Goal: Task Accomplishment & Management: Manage account settings

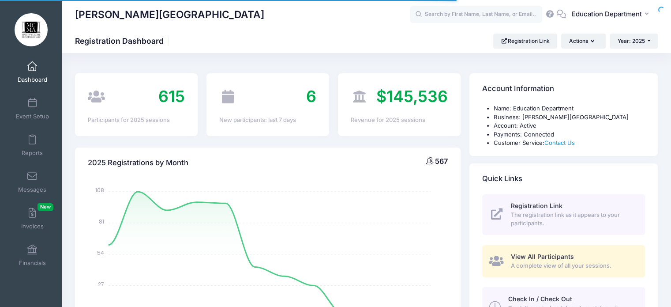
select select
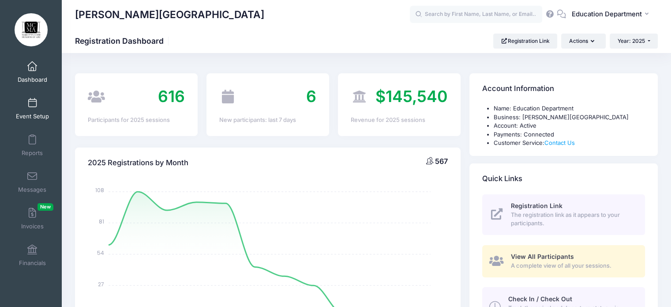
click at [23, 108] on link "Event Setup" at bounding box center [32, 108] width 42 height 31
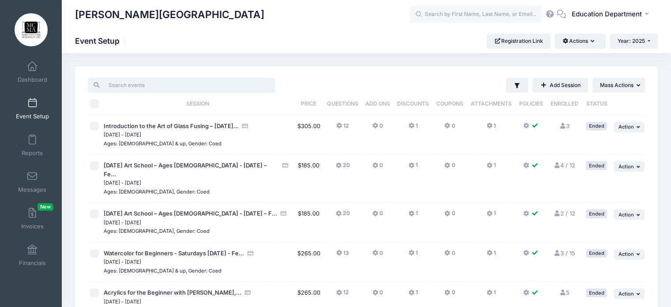
click at [222, 87] on input "search" at bounding box center [181, 85] width 187 height 15
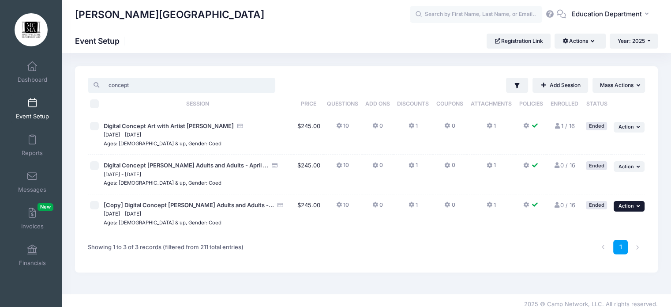
type input "concept"
click at [629, 204] on span "Action" at bounding box center [625, 205] width 15 height 6
click at [592, 225] on link "Edit Session" at bounding box center [601, 225] width 80 height 17
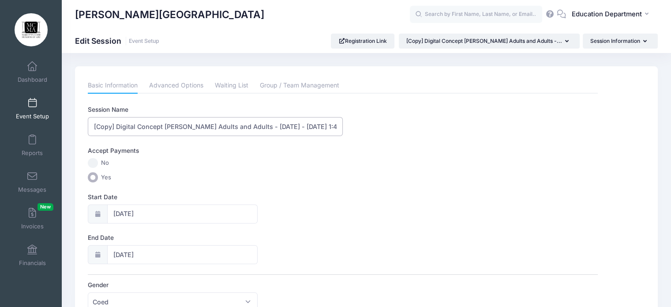
click at [115, 125] on input "[Copy] Digital Concept Art Young Adults and Adults - April 20 - May 18, 2025 - …" at bounding box center [215, 126] width 255 height 19
click at [283, 124] on input "Digital Concept [PERSON_NAME] Adults and Adults - [DATE] - [DATE] 1:45 pm" at bounding box center [215, 126] width 255 height 19
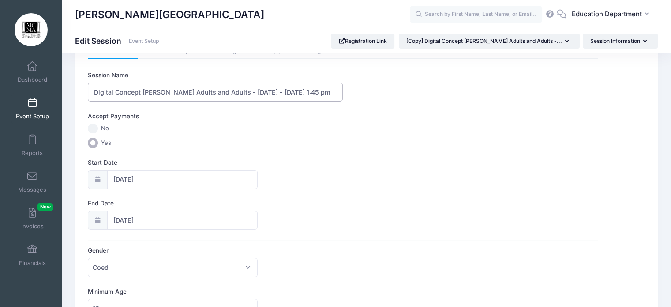
scroll to position [35, 0]
type input "Digital Concept Art Young Adults and Adults - October 26 - November 16, 2025 - …"
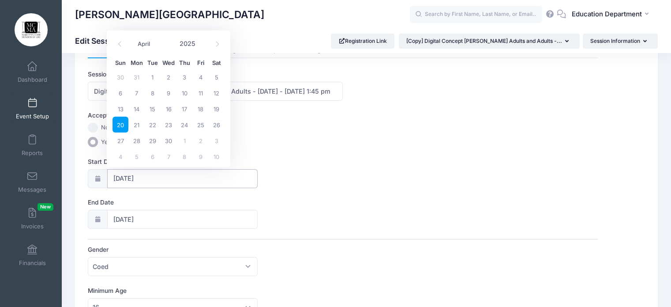
click at [168, 176] on input "04/20/2025" at bounding box center [182, 178] width 151 height 19
click at [215, 123] on span "26" at bounding box center [217, 124] width 16 height 16
type input "04/26/2025"
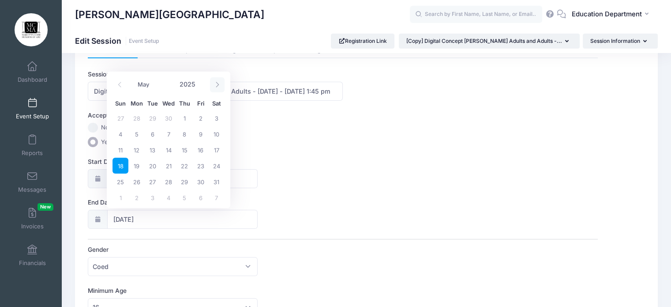
click at [218, 78] on span at bounding box center [217, 84] width 15 height 15
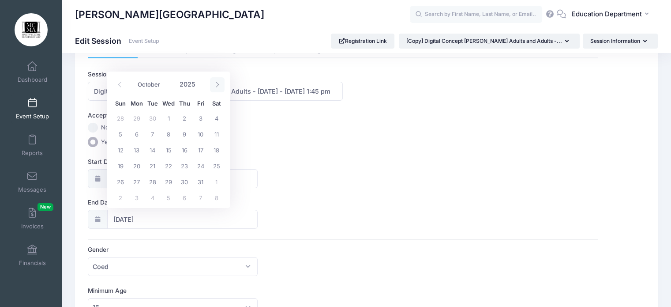
click at [218, 78] on span at bounding box center [217, 84] width 15 height 15
select select "10"
click at [121, 166] on span "16" at bounding box center [120, 165] width 16 height 16
type input "11/16/2025"
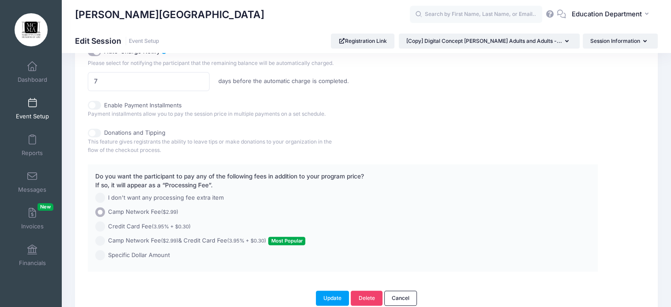
scroll to position [649, 0]
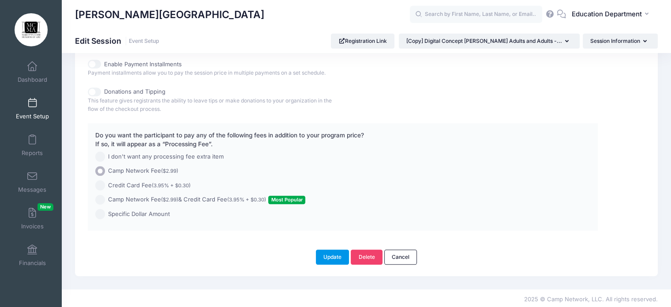
click at [327, 257] on button "Update" at bounding box center [333, 256] width 34 height 15
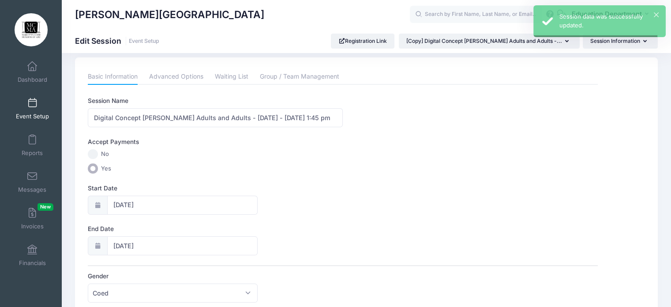
scroll to position [0, 0]
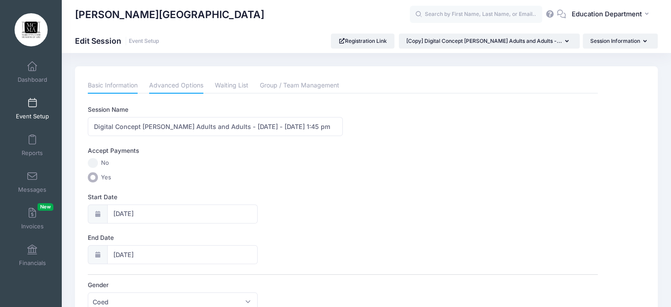
click at [178, 85] on link "Advanced Options" at bounding box center [176, 86] width 54 height 16
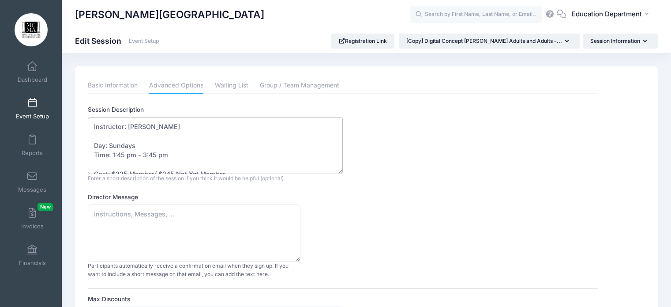
click at [146, 137] on textarea "Instructor: Karina S Toma Day: Sundays Time: 1:45 pm - 3:45 pm Cost: $225 Membe…" at bounding box center [215, 145] width 255 height 57
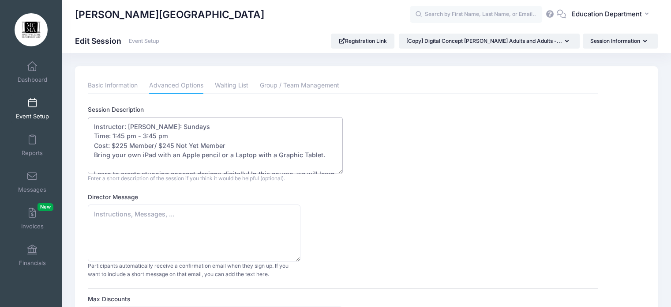
click at [124, 144] on textarea "Instructor: Karina S Toma Day: Sundays Time: 1:45 pm - 3:45 pm Cost: $225 Membe…" at bounding box center [215, 145] width 255 height 57
click at [235, 157] on textarea "Instructor: Karina S Toma Day: Sundays Time: 1:45 pm - 3:45 pm Cost: $225 Membe…" at bounding box center [215, 145] width 255 height 57
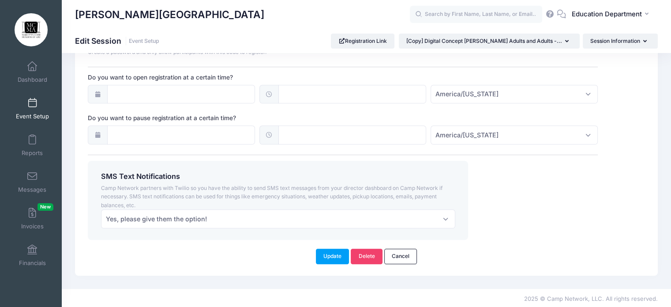
scroll to position [649, 0]
type textarea "Instructor: [PERSON_NAME]: Sundays Time: 11:15 am - 1:15 pm Cost: $225 Member/ …"
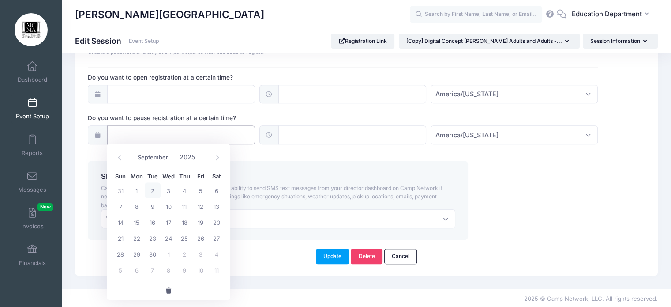
click at [176, 131] on input "Do you want to pause registration at a certain time?" at bounding box center [181, 134] width 148 height 19
click at [212, 157] on span at bounding box center [217, 157] width 15 height 15
select select "9"
click at [172, 226] on span "15" at bounding box center [169, 222] width 16 height 16
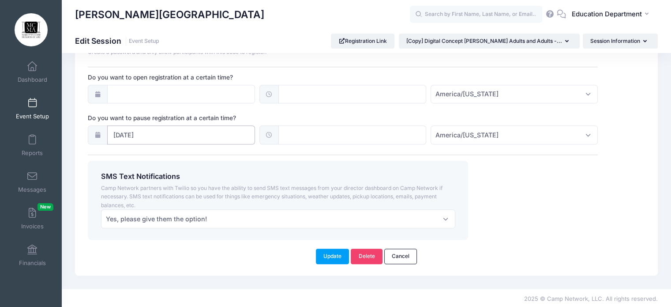
drag, startPoint x: 202, startPoint y: 125, endPoint x: 175, endPoint y: 144, distance: 33.2
click at [166, 125] on input "10/15/2025" at bounding box center [181, 134] width 148 height 19
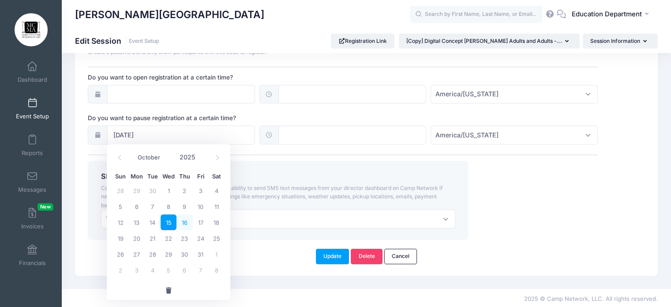
click at [185, 227] on span "16" at bounding box center [184, 222] width 16 height 16
type input "[DATE]"
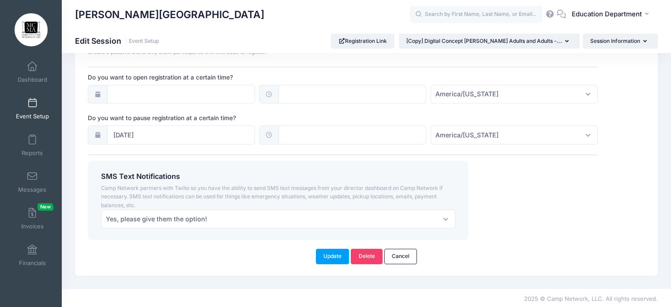
click at [277, 132] on span at bounding box center [268, 134] width 19 height 19
click at [272, 133] on icon at bounding box center [268, 135] width 7 height 6
click at [305, 137] on input "text" at bounding box center [352, 134] width 148 height 19
click at [391, 153] on span "PM" at bounding box center [390, 153] width 22 height 18
click at [378, 151] on span at bounding box center [376, 148] width 6 height 9
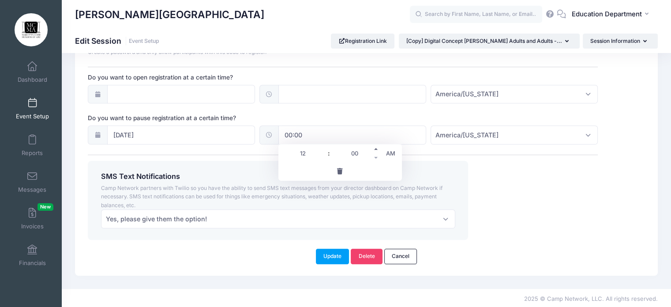
type input "00:05"
type input "05"
click at [425, 169] on div "SMS Text Notifications Camp Network partners with Twilio so you have the abilit…" at bounding box center [278, 200] width 380 height 79
click at [329, 255] on button "Update" at bounding box center [333, 255] width 34 height 15
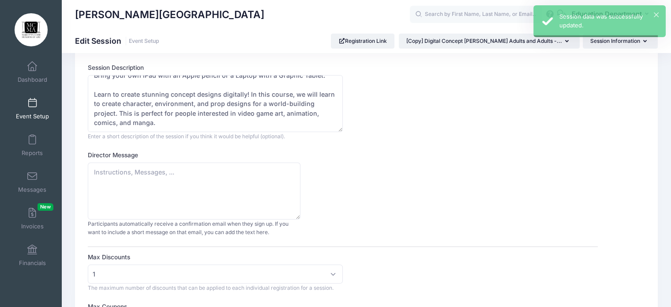
scroll to position [0, 0]
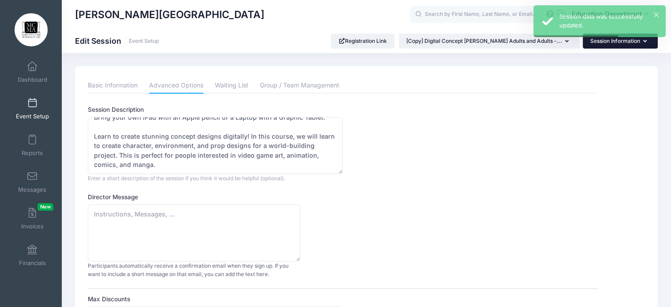
click at [619, 45] on button "Session Information" at bounding box center [620, 41] width 75 height 15
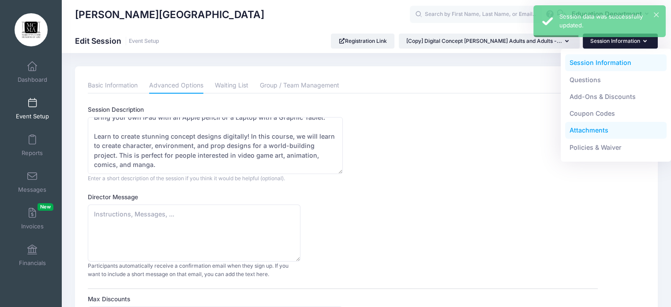
click at [576, 133] on link "Attachments" at bounding box center [616, 130] width 102 height 17
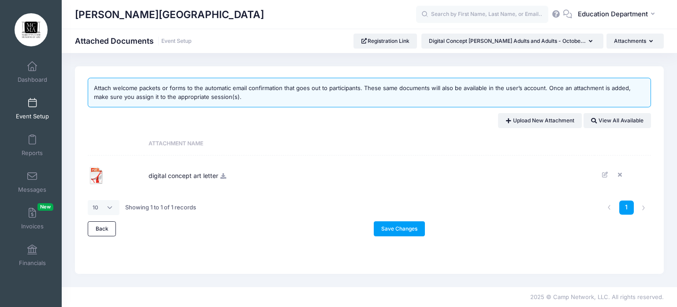
click at [222, 178] on icon at bounding box center [223, 176] width 7 height 6
click at [407, 229] on link "Save Changes" at bounding box center [400, 228] width 52 height 15
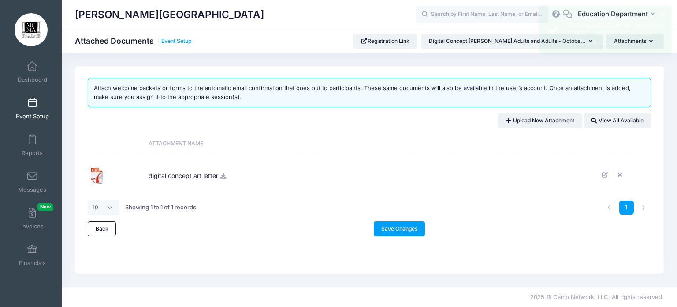
click at [174, 38] on link "Event Setup" at bounding box center [176, 41] width 30 height 7
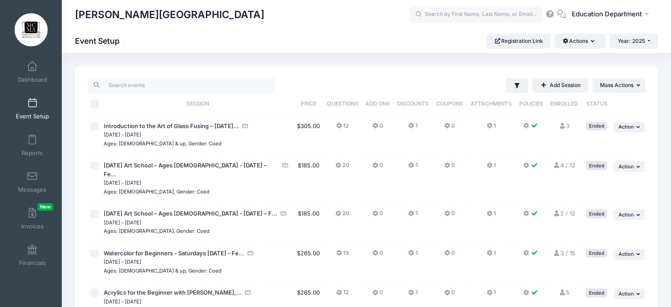
click at [168, 98] on th "Session" at bounding box center [197, 104] width 192 height 22
click at [152, 87] on input "search" at bounding box center [181, 85] width 187 height 15
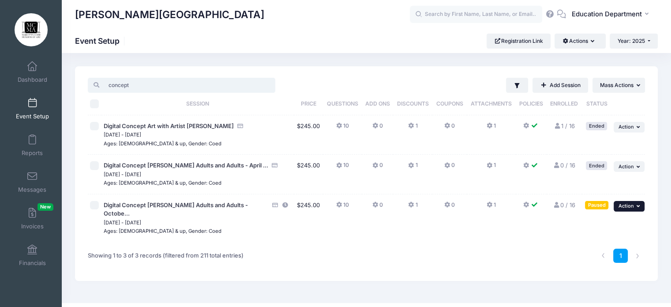
type input "concept"
click at [622, 204] on span "Action" at bounding box center [625, 205] width 15 height 6
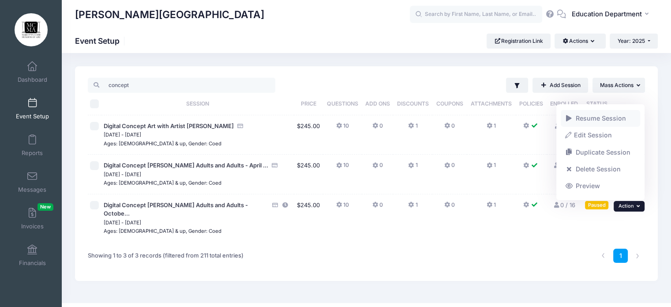
click at [596, 120] on link "Resume Session" at bounding box center [601, 118] width 80 height 17
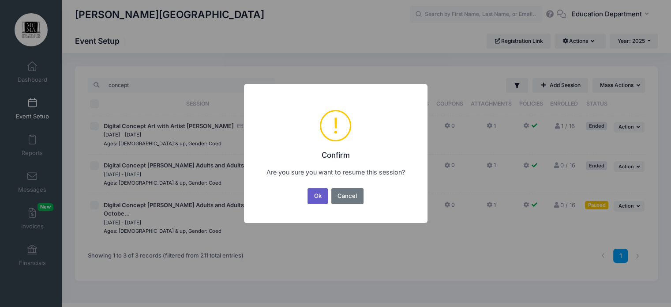
click at [319, 194] on button "Ok" at bounding box center [317, 196] width 20 height 16
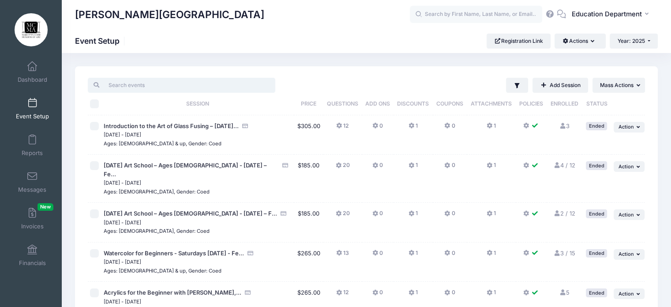
click at [233, 88] on input "search" at bounding box center [181, 85] width 187 height 15
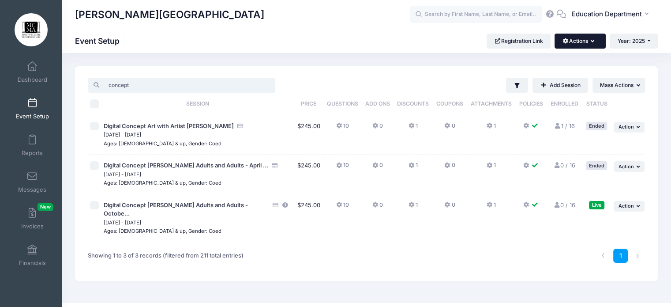
type input "concept"
click at [580, 46] on button "Actions" at bounding box center [579, 41] width 51 height 15
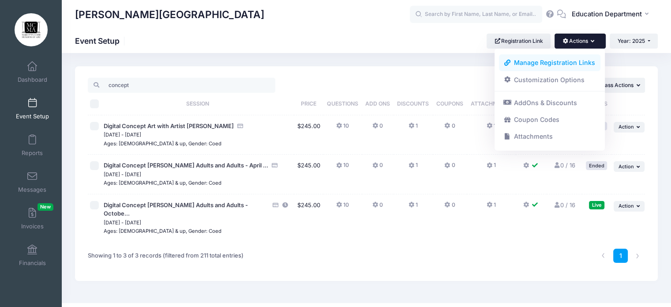
click at [561, 68] on link "Manage Registration Links" at bounding box center [550, 62] width 102 height 17
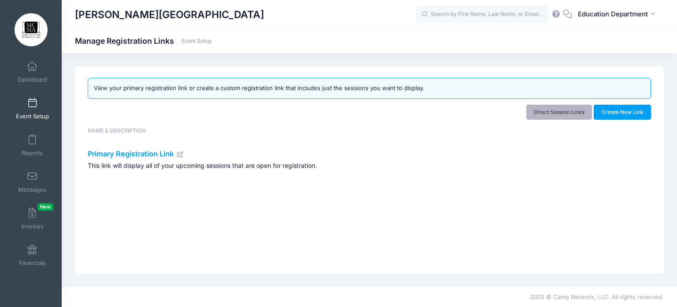
click at [573, 112] on link "Direct Session Links" at bounding box center [560, 112] width 66 height 15
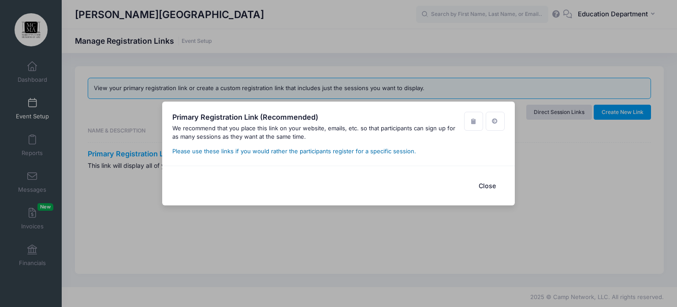
click at [379, 150] on link "Please use these links if you would rather the participants register for a spec…" at bounding box center [294, 150] width 244 height 7
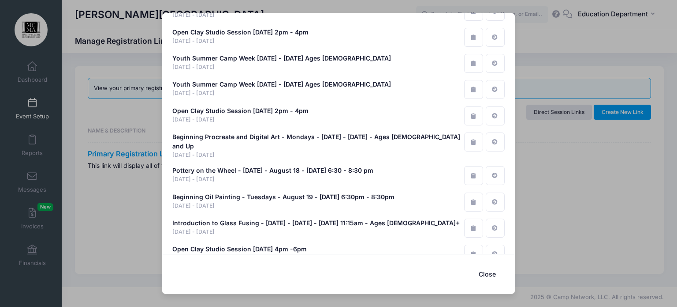
scroll to position [4045, 0]
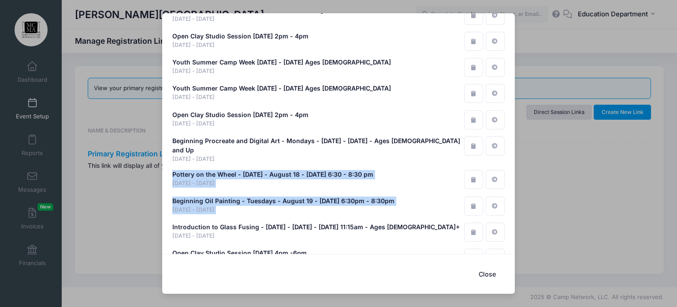
drag, startPoint x: 581, startPoint y: 185, endPoint x: 556, endPoint y: 149, distance: 44.3
click at [556, 149] on div "Primary Registration Link (Recommended) We recommend that you place this link o…" at bounding box center [338, 153] width 677 height 307
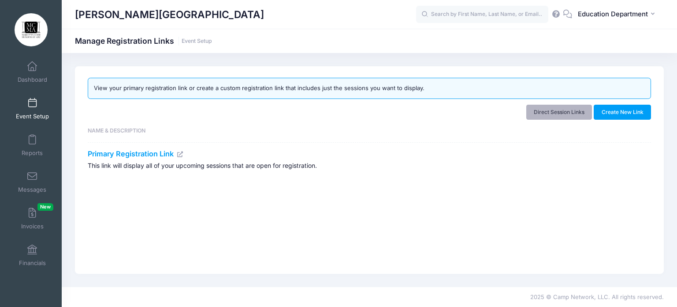
click at [553, 111] on link "Direct Session Links" at bounding box center [560, 112] width 66 height 15
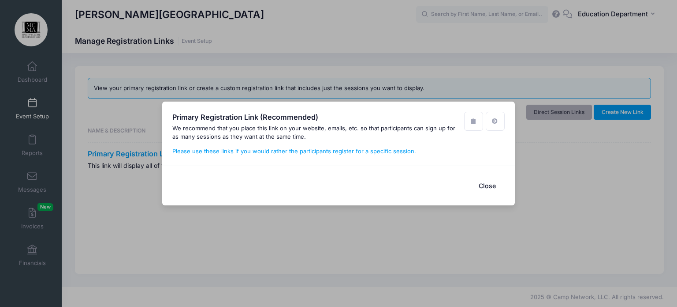
scroll to position [0, 0]
click at [473, 121] on icon "button" at bounding box center [473, 121] width 7 height 6
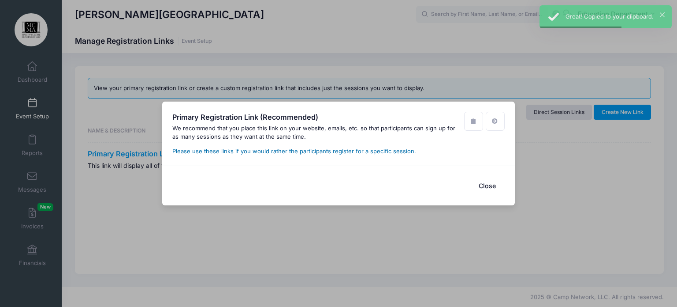
click at [345, 153] on link "Please use these links if you would rather the participants register for a spec…" at bounding box center [294, 150] width 244 height 7
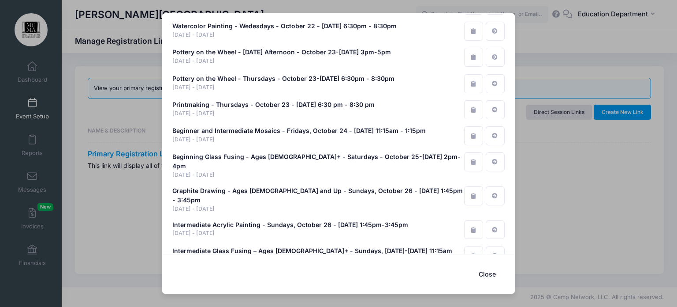
scroll to position [5403, 0]
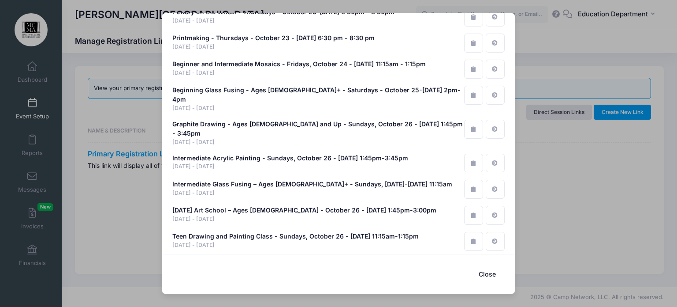
drag, startPoint x: 76, startPoint y: 259, endPoint x: 133, endPoint y: 187, distance: 91.3
click at [133, 187] on div "Primary Registration Link (Recommended) We recommend that you place this link o…" at bounding box center [338, 153] width 677 height 307
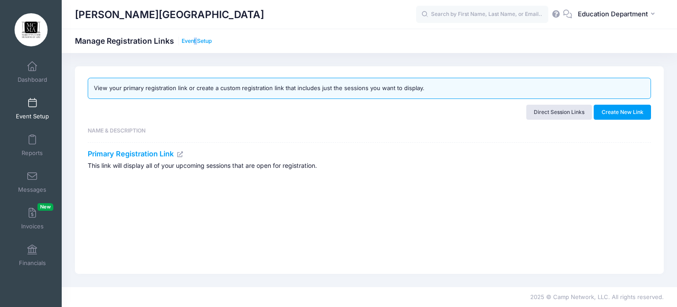
drag, startPoint x: 198, startPoint y: 46, endPoint x: 192, endPoint y: 41, distance: 6.9
click at [192, 41] on div "Manage Registration Links Event Setup" at bounding box center [143, 41] width 137 height 12
click at [192, 41] on link "Event Setup" at bounding box center [197, 41] width 30 height 7
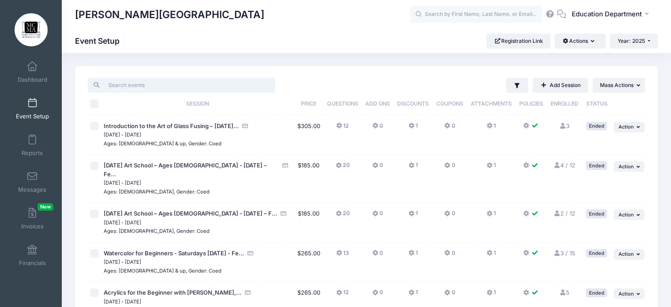
click at [136, 85] on input "search" at bounding box center [181, 85] width 187 height 15
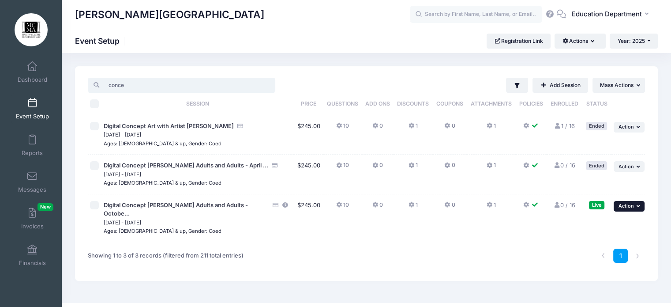
type input "conce"
click at [639, 206] on icon "button" at bounding box center [638, 205] width 5 height 5
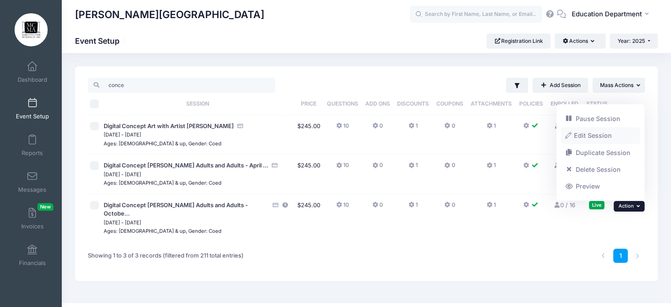
click at [593, 140] on link "Edit Session" at bounding box center [601, 135] width 80 height 17
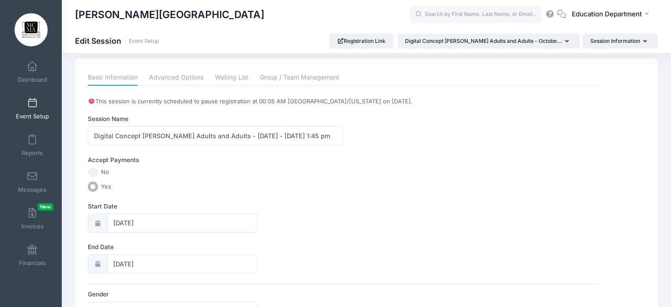
scroll to position [26, 0]
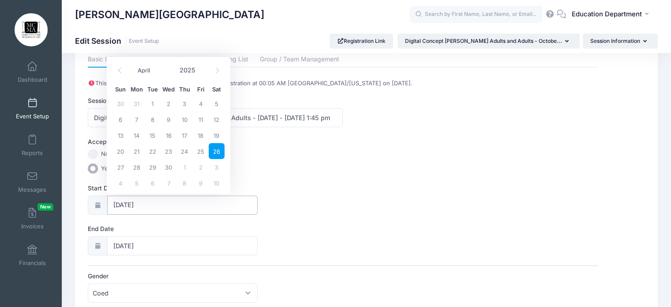
click at [216, 195] on input "04/26/2025" at bounding box center [182, 204] width 151 height 19
click at [221, 72] on span at bounding box center [217, 70] width 15 height 15
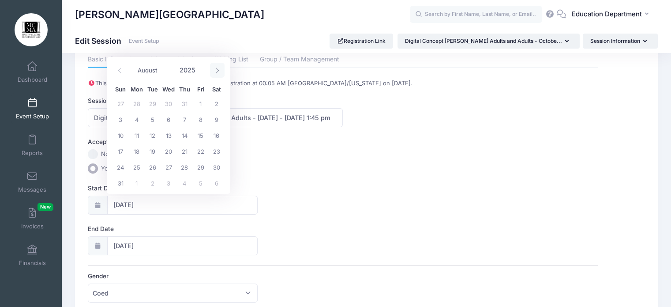
click at [221, 72] on span at bounding box center [217, 70] width 15 height 15
select select "9"
click at [120, 162] on span "26" at bounding box center [120, 167] width 16 height 16
type input "[DATE]"
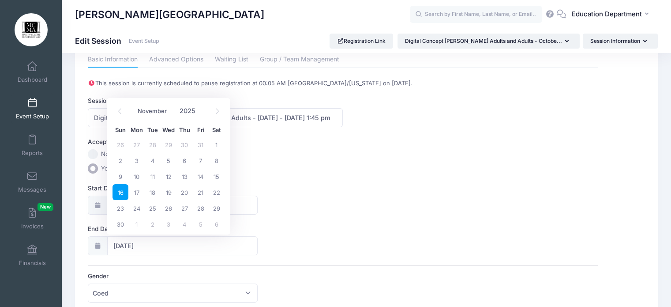
click at [310, 155] on label "No" at bounding box center [343, 154] width 510 height 10
click at [98, 155] on input "No" at bounding box center [93, 154] width 10 height 10
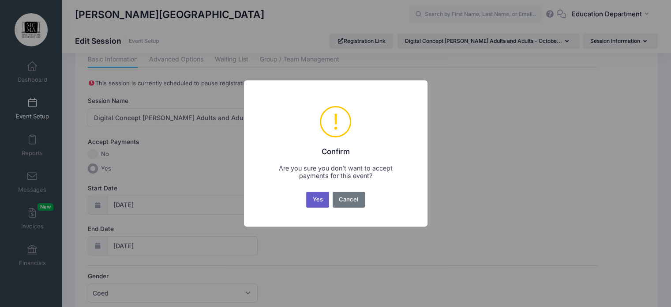
click at [316, 202] on button "Yes" at bounding box center [317, 199] width 23 height 16
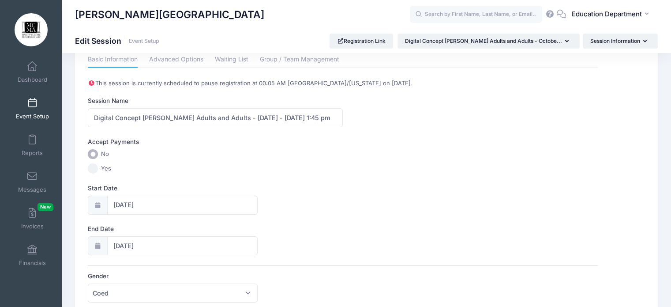
click at [90, 171] on input "Yes" at bounding box center [93, 168] width 10 height 10
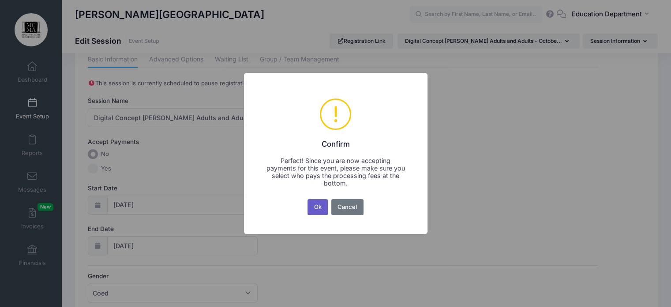
click at [312, 207] on button "Ok" at bounding box center [317, 207] width 20 height 16
radio input "false"
radio input "true"
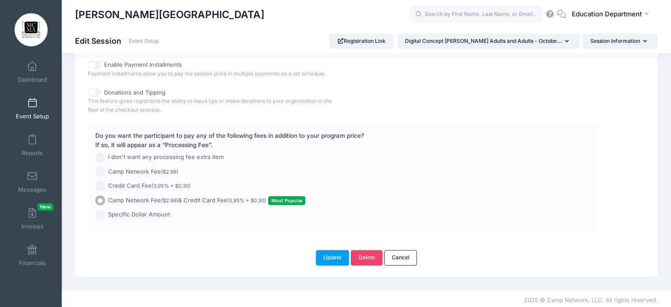
scroll to position [502, 0]
click at [330, 253] on button "Update" at bounding box center [333, 255] width 34 height 15
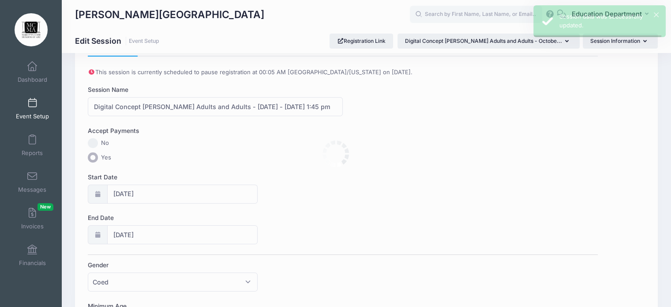
scroll to position [0, 0]
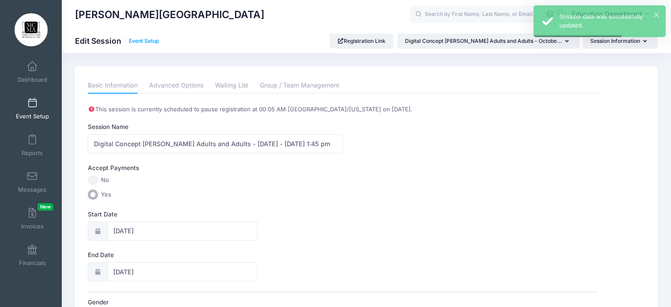
click at [151, 42] on link "Event Setup" at bounding box center [144, 41] width 30 height 7
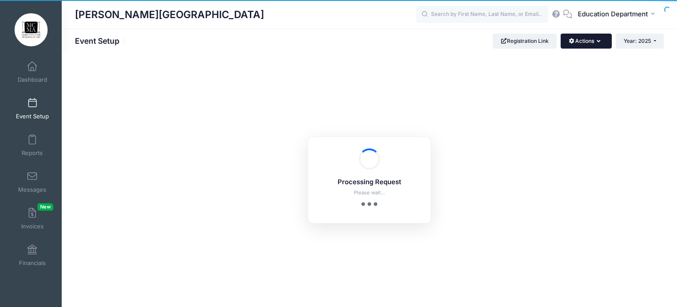
click at [580, 44] on button "Actions" at bounding box center [586, 41] width 51 height 15
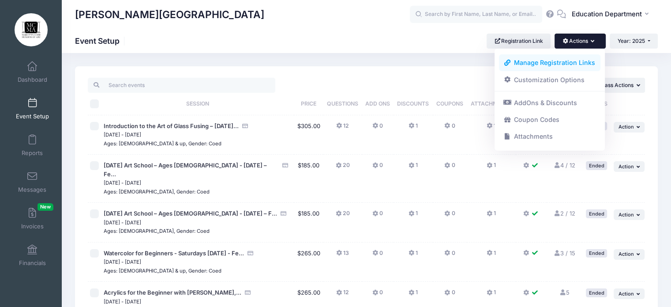
click at [565, 67] on link "Manage Registration Links" at bounding box center [550, 62] width 102 height 17
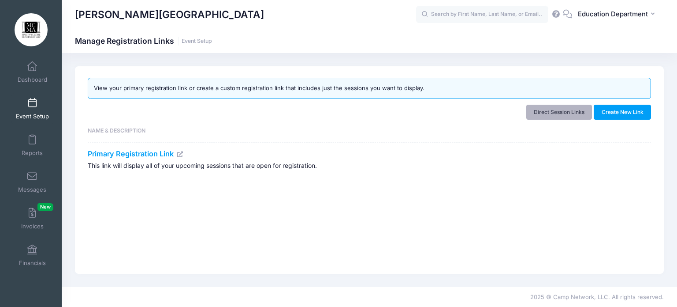
click at [563, 116] on link "Direct Session Links" at bounding box center [560, 112] width 66 height 15
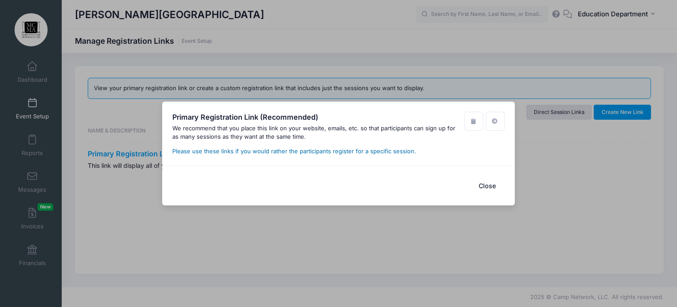
click at [381, 151] on link "Please use these links if you would rather the participants register for a spec…" at bounding box center [294, 150] width 244 height 7
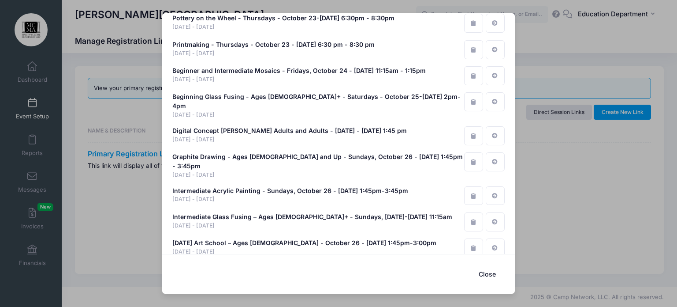
scroll to position [5366, 0]
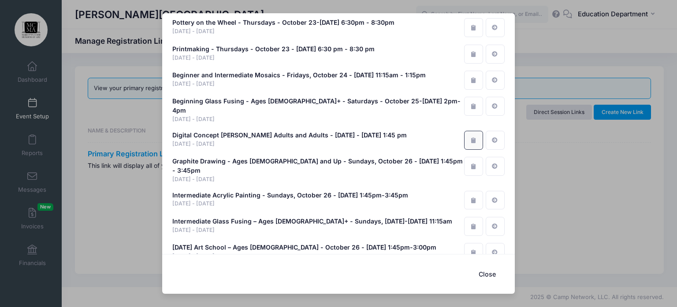
click at [471, 137] on icon "button" at bounding box center [473, 140] width 7 height 6
click at [469, 131] on button "button" at bounding box center [473, 140] width 19 height 19
click at [139, 172] on div "Primary Registration Link (Recommended) We recommend that you place this link o…" at bounding box center [338, 153] width 677 height 307
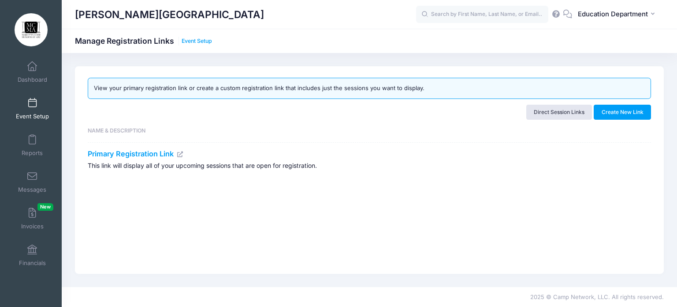
click at [197, 42] on link "Event Setup" at bounding box center [197, 41] width 30 height 7
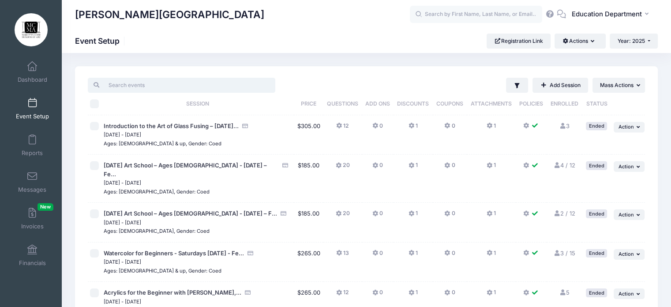
click at [256, 79] on input "search" at bounding box center [181, 85] width 187 height 15
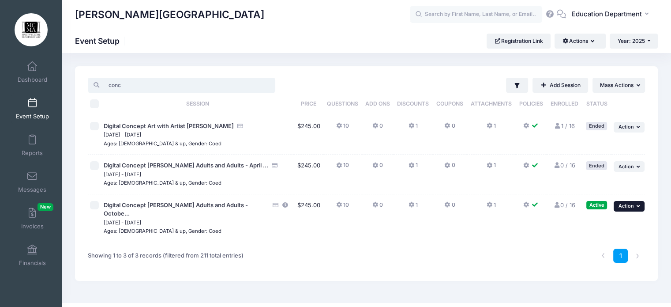
type input "conc"
click at [621, 203] on span "Action" at bounding box center [625, 205] width 15 height 6
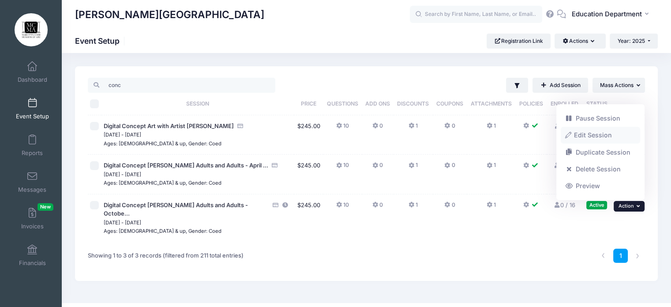
click at [596, 131] on link "Edit Session" at bounding box center [601, 135] width 80 height 17
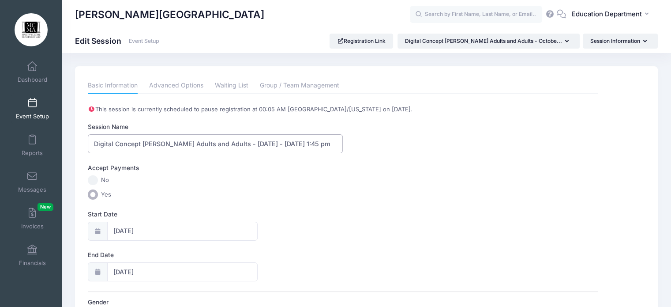
click at [323, 134] on input "Digital Concept [PERSON_NAME] Adults and Adults - [DATE] - [DATE] 1:45 pm" at bounding box center [215, 143] width 255 height 19
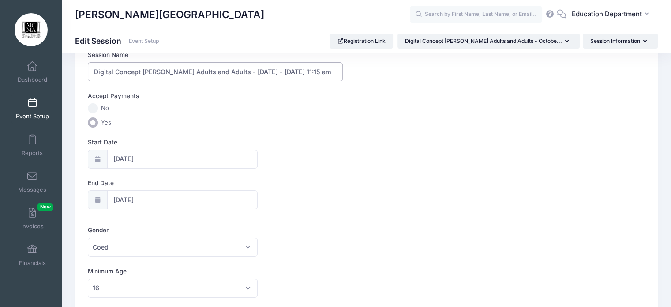
scroll to position [61, 0]
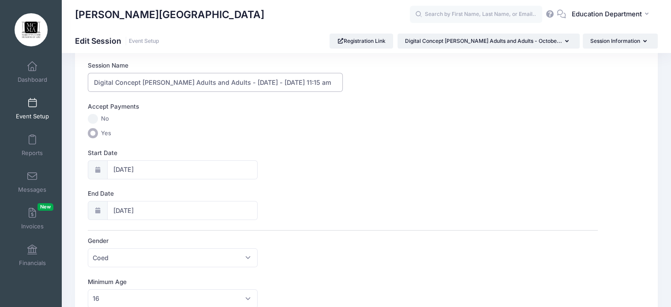
click at [195, 81] on input "Digital Concept [PERSON_NAME] Adults and Adults - [DATE] - [DATE] 11:15 am" at bounding box center [215, 82] width 255 height 19
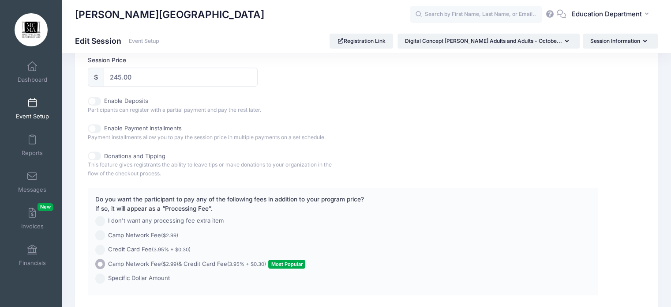
scroll to position [502, 0]
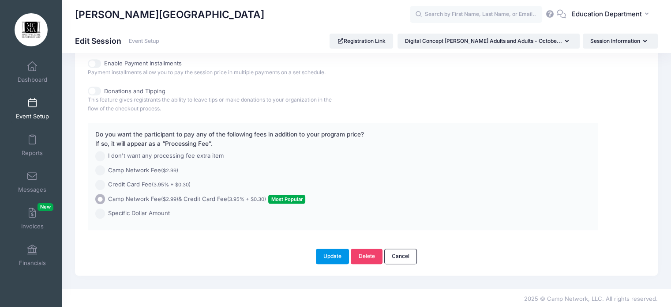
type input "Digital Concept Art - Ages [DEMOGRAPHIC_DATA] and Up - [DATE] - [DATE] 11:15 am"
click at [337, 250] on button "Update" at bounding box center [333, 255] width 34 height 15
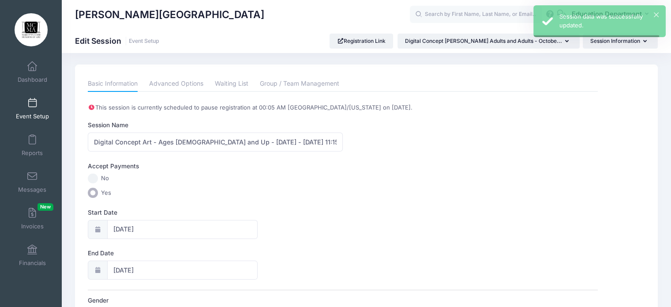
scroll to position [0, 0]
